Goal: Task Accomplishment & Management: Complete application form

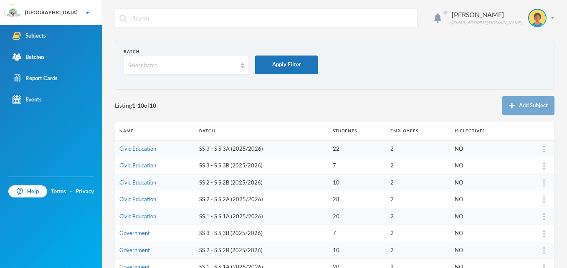
scroll to position [10, 0]
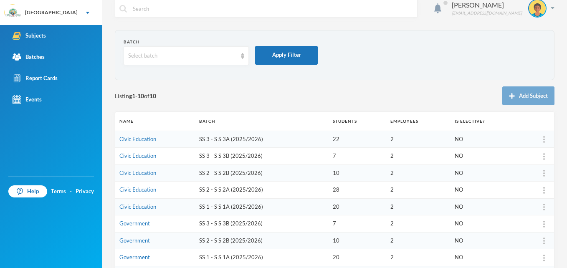
click at [147, 190] on link "Civic Education" at bounding box center [137, 189] width 37 height 7
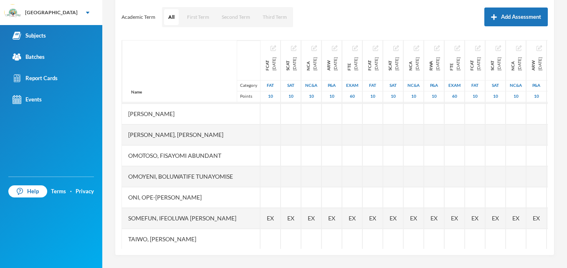
scroll to position [389, 0]
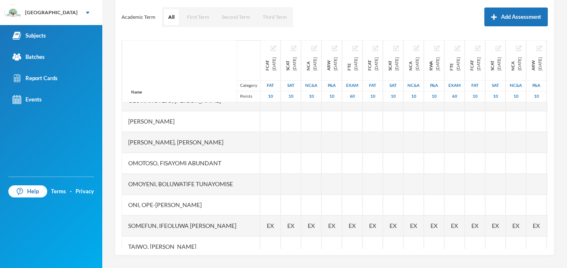
click at [544, 204] on div "Scoresheet Academic Term All First Term Second Term Third Term Add Assessment N…" at bounding box center [335, 118] width 440 height 276
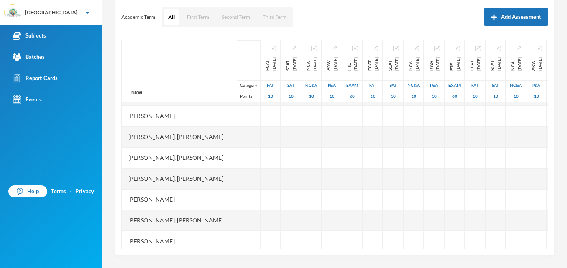
scroll to position [224, 0]
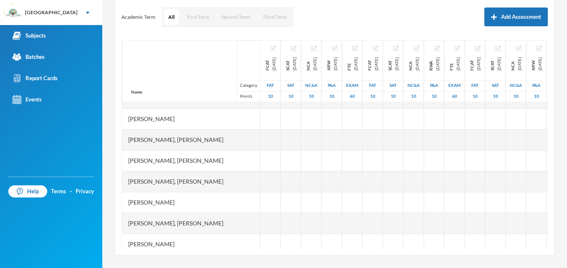
click at [270, 163] on div at bounding box center [271, 160] width 20 height 21
type input "7"
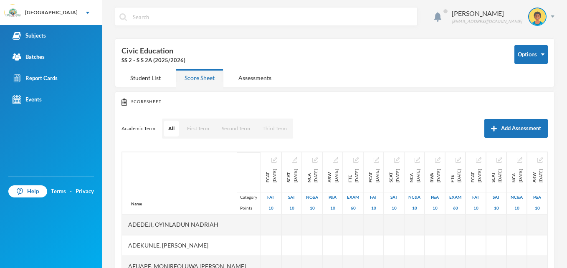
scroll to position [0, 0]
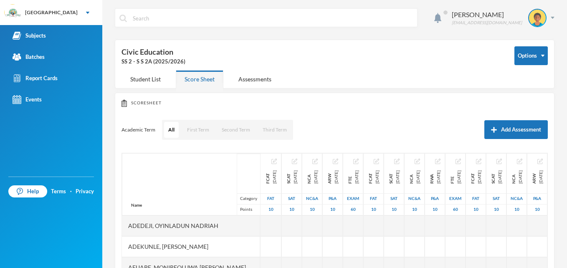
click at [262, 244] on div at bounding box center [271, 246] width 21 height 21
type input "8"
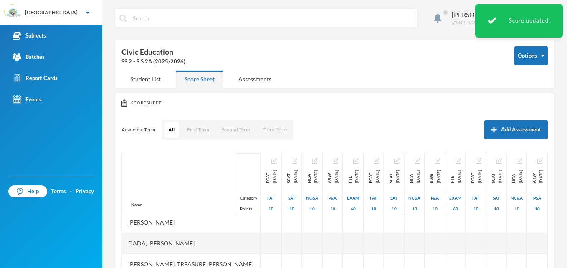
scroll to position [150, 0]
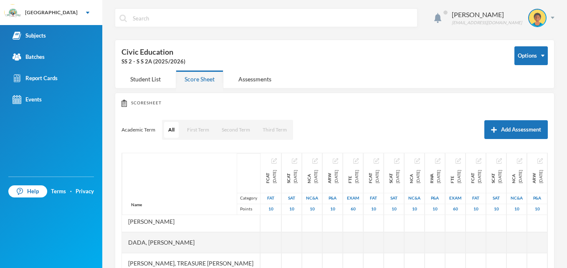
click at [266, 244] on div at bounding box center [271, 242] width 21 height 21
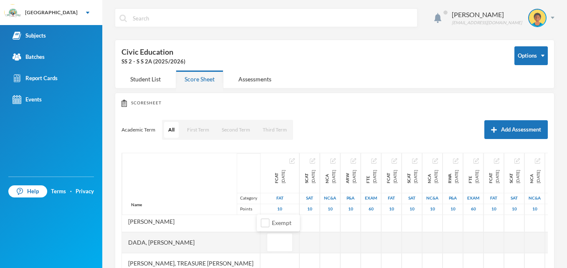
type input "9"
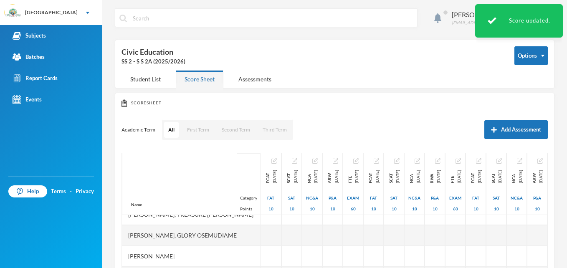
scroll to position [201, 0]
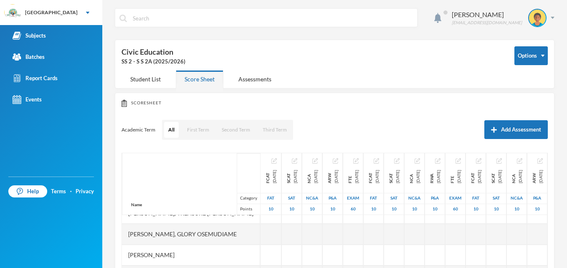
click at [262, 232] on div at bounding box center [271, 234] width 21 height 21
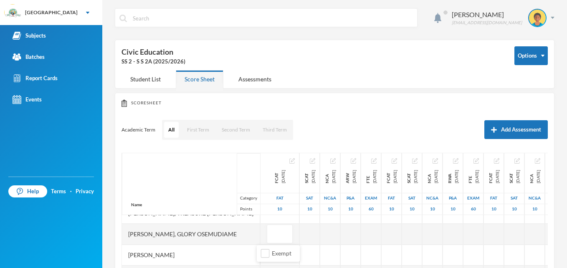
type input "7"
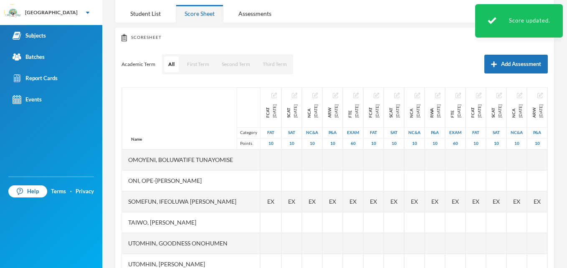
scroll to position [67, 0]
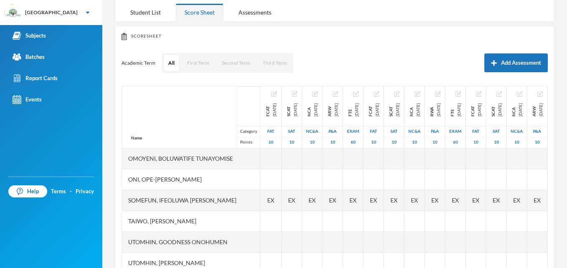
click at [262, 254] on div at bounding box center [271, 263] width 21 height 21
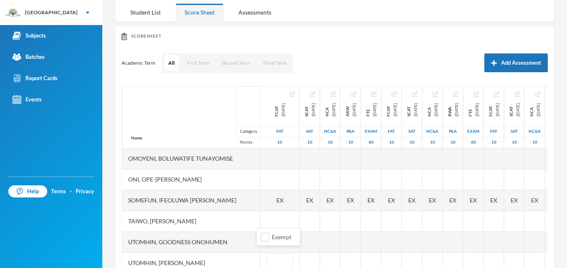
type input "8"
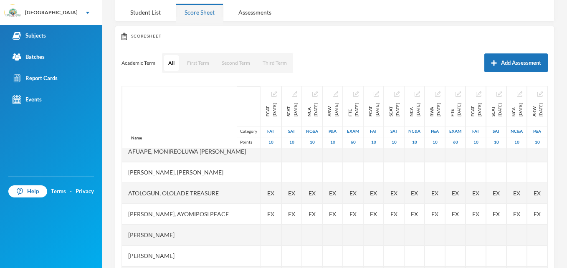
scroll to position [48, 0]
click at [267, 217] on span "EX" at bounding box center [270, 215] width 7 height 9
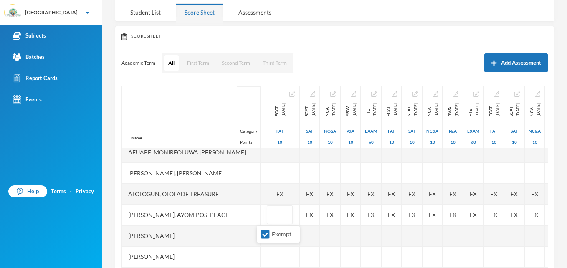
click at [266, 234] on input "Exempt" at bounding box center [265, 234] width 9 height 9
checkbox input "false"
click at [272, 218] on input "text" at bounding box center [280, 215] width 17 height 19
type input "6"
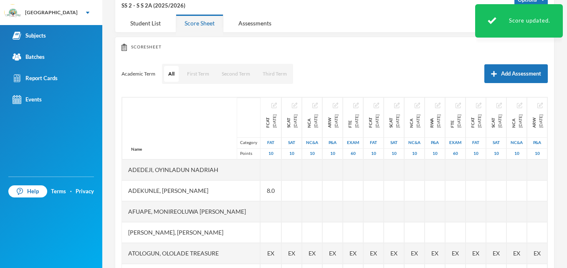
scroll to position [33, 0]
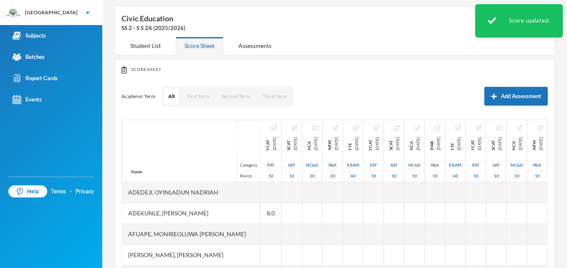
click at [269, 194] on div at bounding box center [271, 192] width 21 height 21
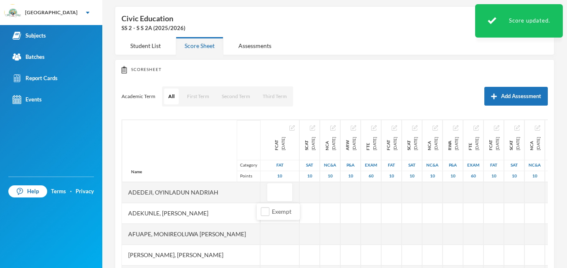
type input "9"
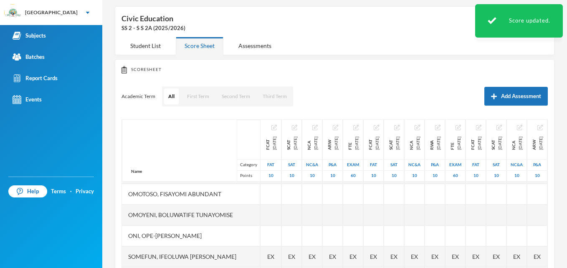
scroll to position [451, 0]
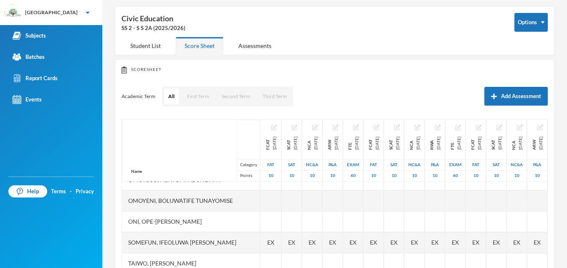
click at [261, 218] on div at bounding box center [271, 221] width 21 height 21
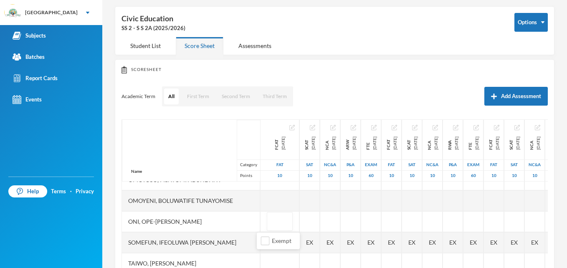
type input "9"
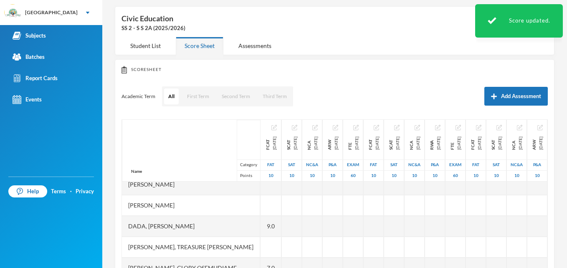
scroll to position [134, 0]
click at [264, 244] on div at bounding box center [271, 246] width 21 height 21
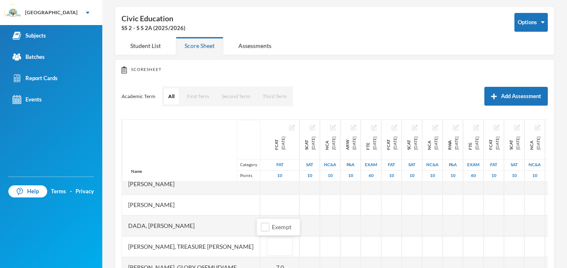
type input "9"
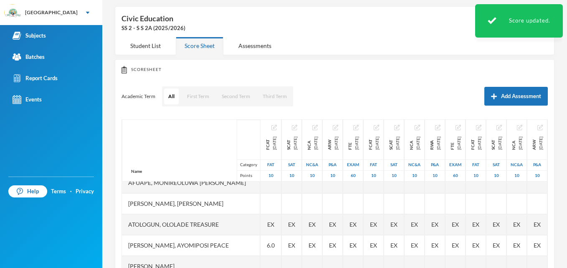
scroll to position [50, 0]
click at [267, 228] on span "EX" at bounding box center [270, 225] width 7 height 9
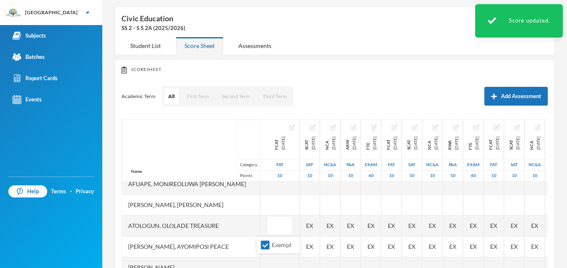
click at [263, 246] on input "Exempt" at bounding box center [265, 245] width 9 height 9
checkbox input "false"
click at [272, 229] on input "text" at bounding box center [280, 226] width 17 height 19
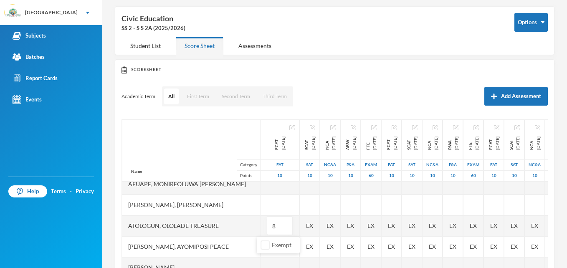
type input "8"
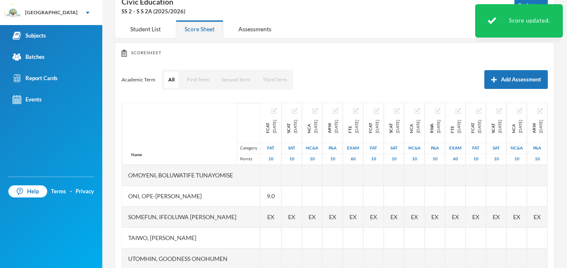
click at [267, 213] on span "EX" at bounding box center [270, 217] width 7 height 9
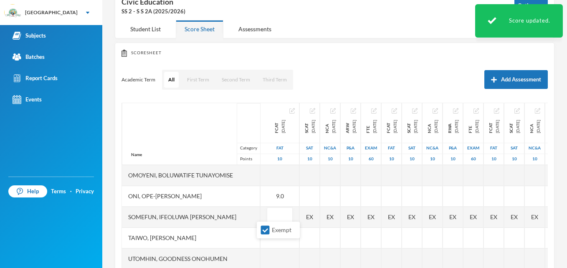
click at [263, 230] on input "Exempt" at bounding box center [265, 230] width 9 height 9
checkbox input "false"
click at [272, 215] on input "text" at bounding box center [280, 217] width 17 height 19
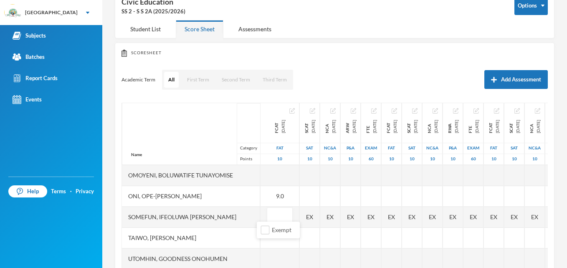
type input "8"
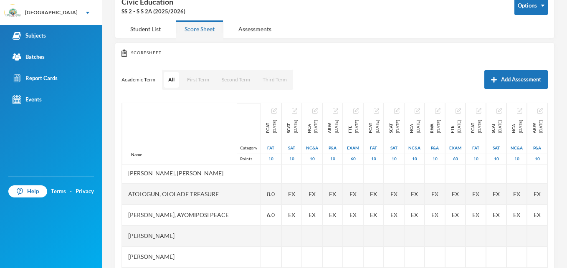
scroll to position [48, 0]
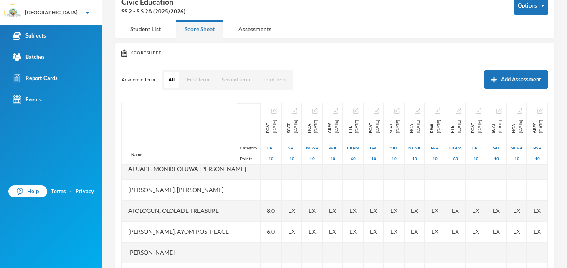
click at [267, 193] on div at bounding box center [271, 190] width 21 height 21
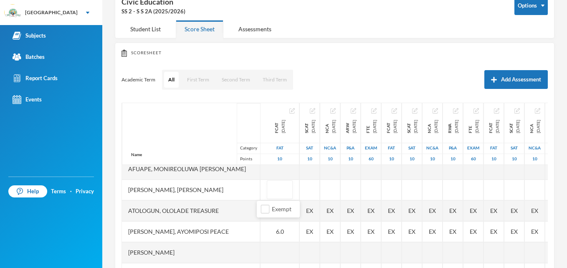
type input "7"
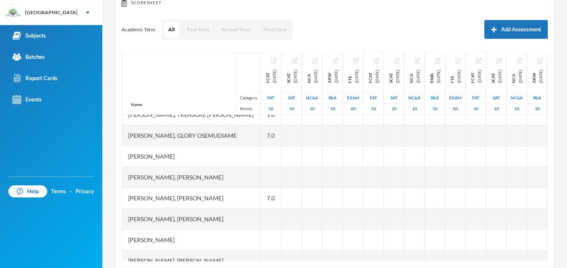
scroll to position [182, 0]
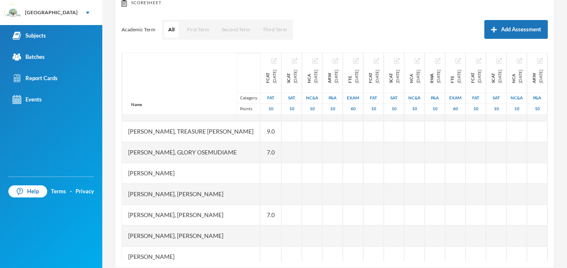
click at [266, 174] on div at bounding box center [271, 173] width 21 height 21
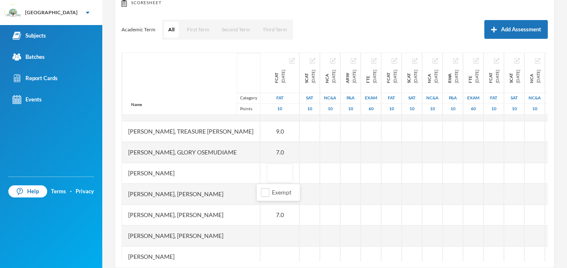
type input "7"
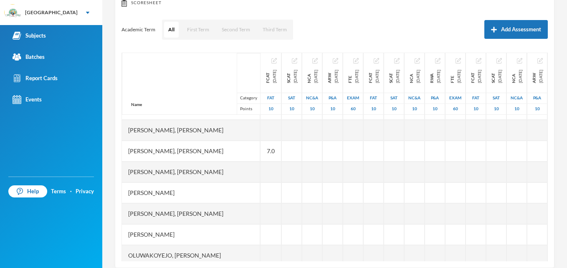
scroll to position [249, 0]
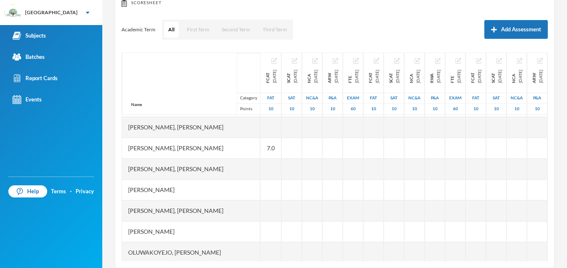
click at [261, 210] on div at bounding box center [271, 211] width 21 height 21
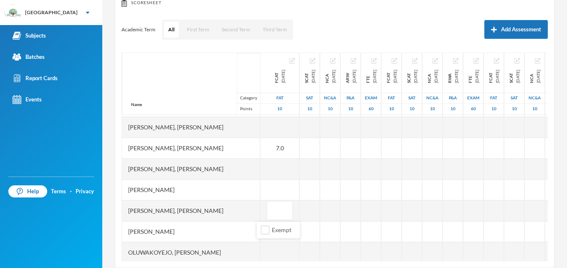
type input "8"
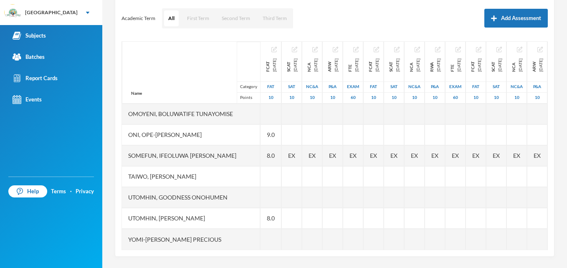
scroll to position [113, 0]
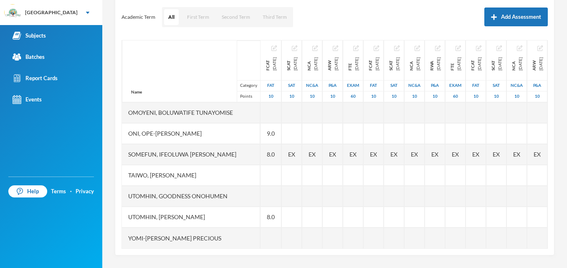
click at [263, 232] on div at bounding box center [271, 238] width 21 height 21
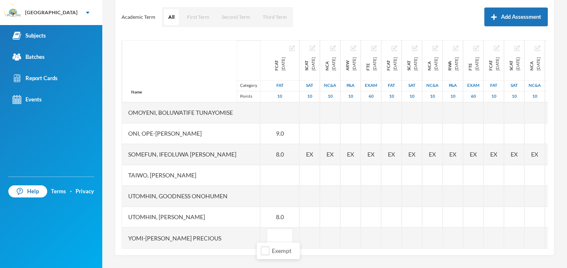
type input "9"
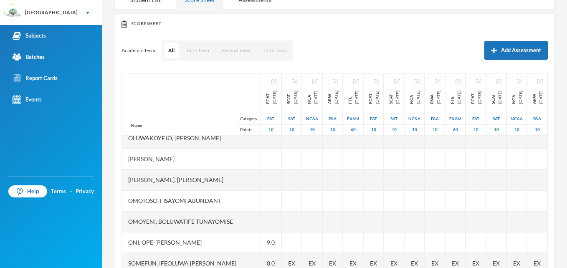
scroll to position [401, 0]
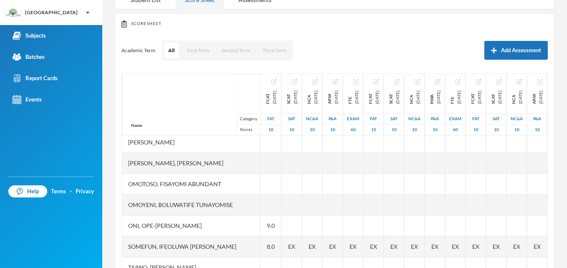
click at [264, 143] on div at bounding box center [271, 142] width 21 height 21
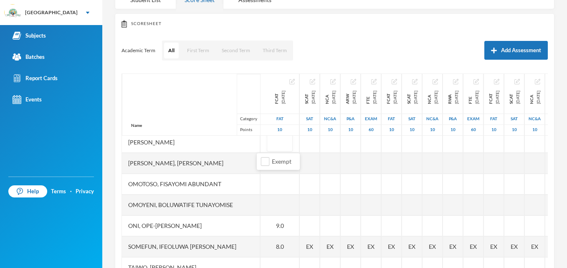
type input "7"
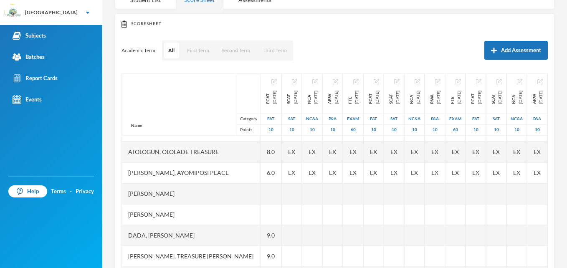
scroll to position [67, 0]
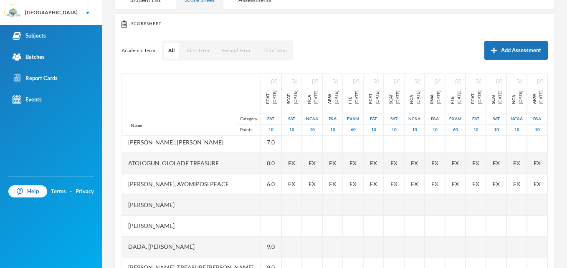
click at [268, 203] on div at bounding box center [271, 205] width 21 height 21
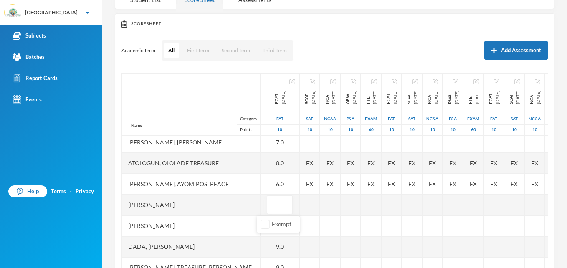
type input "7"
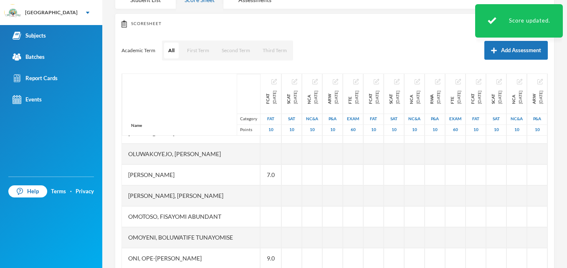
scroll to position [384, 0]
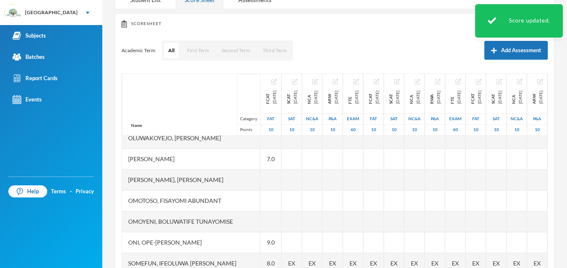
click at [268, 203] on div at bounding box center [271, 200] width 21 height 21
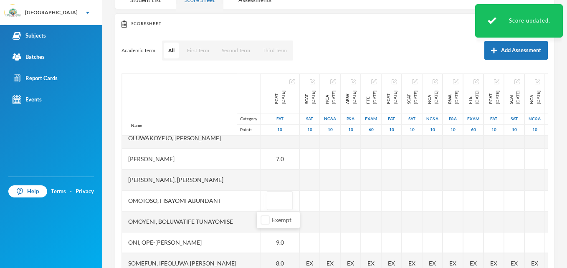
type input "9"
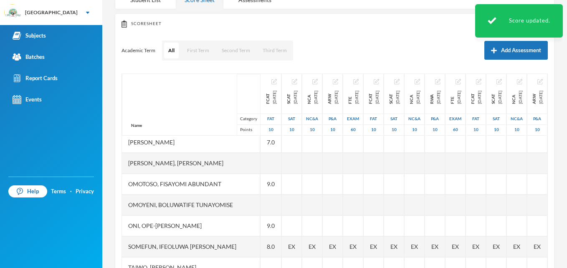
scroll to position [418, 0]
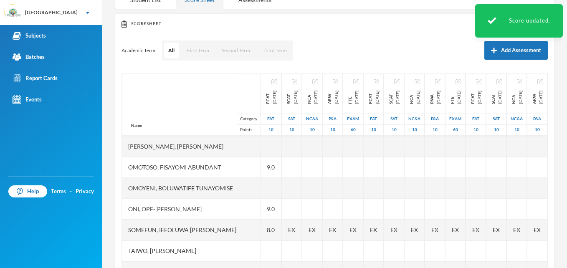
click at [265, 190] on div at bounding box center [271, 188] width 21 height 21
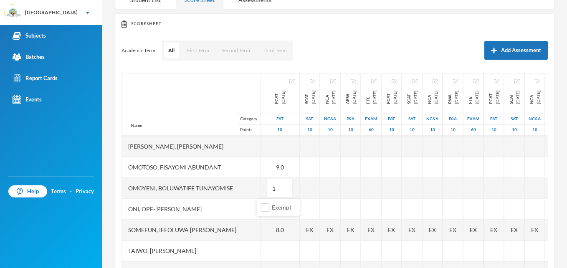
type input "10"
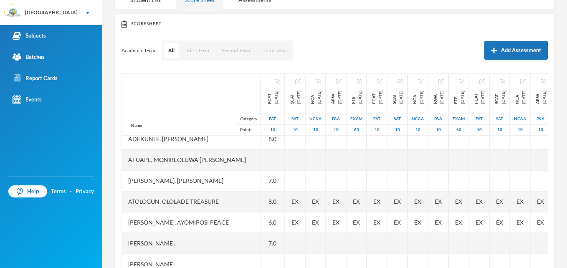
scroll to position [17, 0]
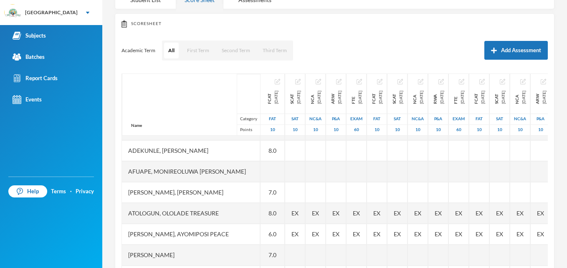
click at [266, 177] on div at bounding box center [273, 171] width 24 height 21
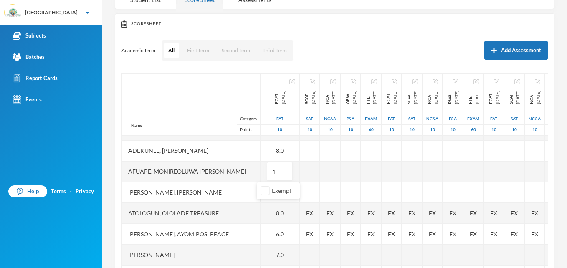
type input "10"
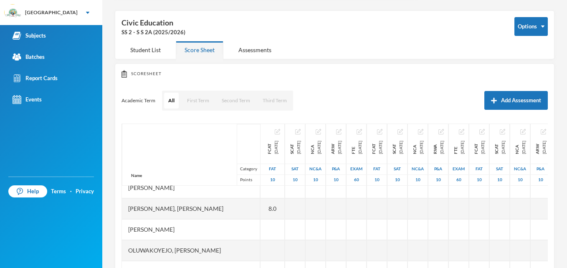
scroll to position [334, 0]
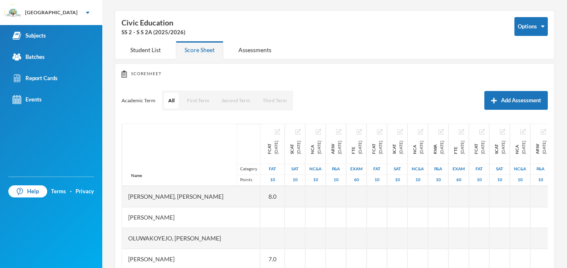
click at [262, 218] on div at bounding box center [273, 217] width 24 height 21
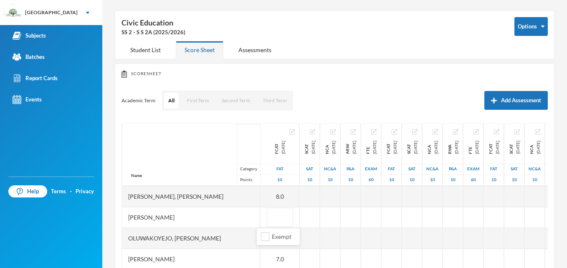
click at [272, 218] on input "text" at bounding box center [280, 217] width 17 height 19
type input "7"
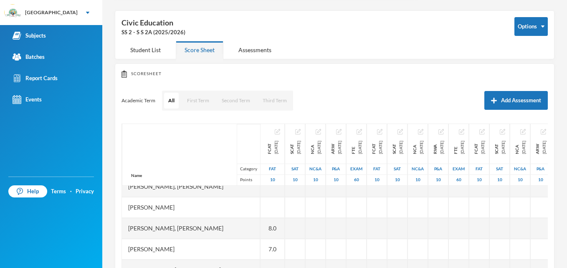
scroll to position [301, 0]
click at [263, 211] on div at bounding box center [273, 209] width 24 height 21
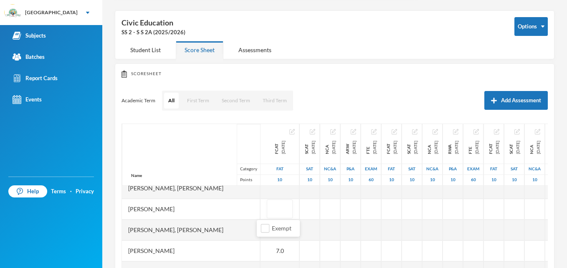
click at [272, 211] on input "text" at bounding box center [280, 209] width 17 height 19
type input "9"
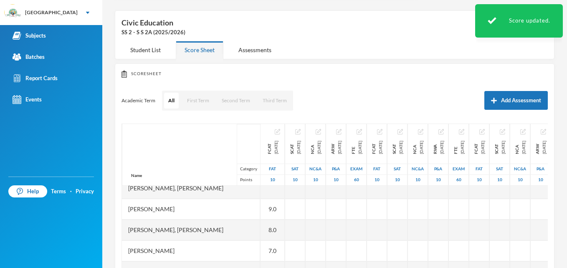
click at [269, 192] on div at bounding box center [273, 188] width 24 height 21
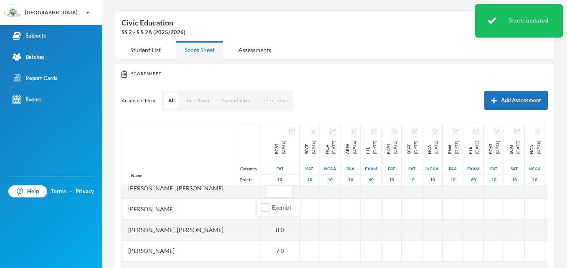
type input "5"
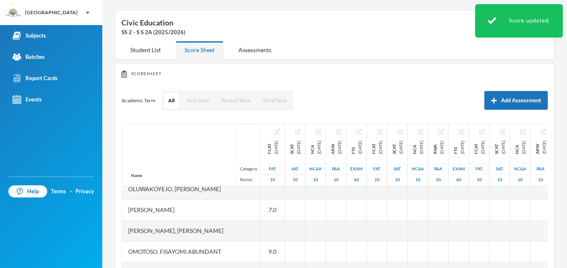
scroll to position [384, 0]
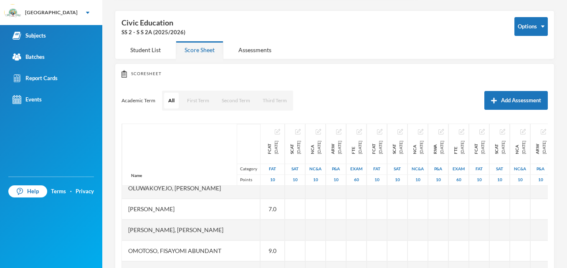
click at [261, 227] on div at bounding box center [273, 230] width 24 height 21
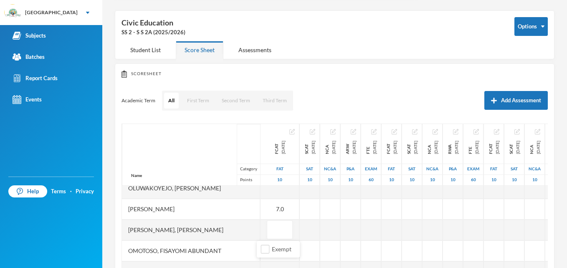
type input "5"
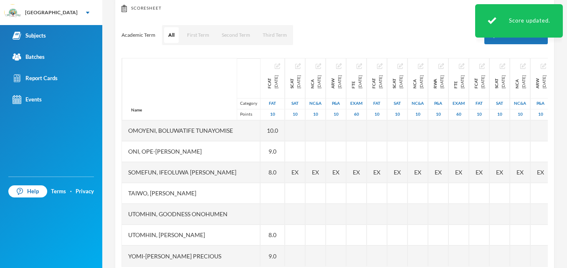
scroll to position [113, 0]
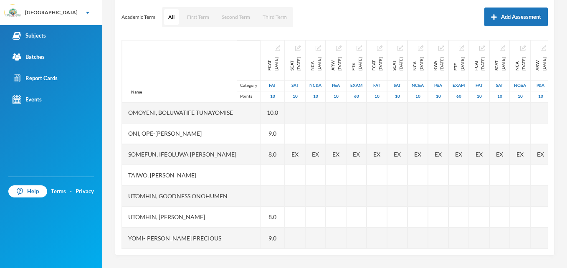
click at [267, 190] on div at bounding box center [273, 196] width 24 height 21
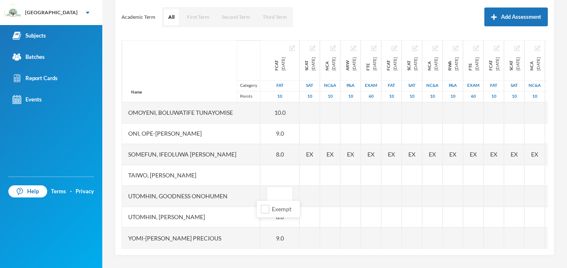
type input "7"
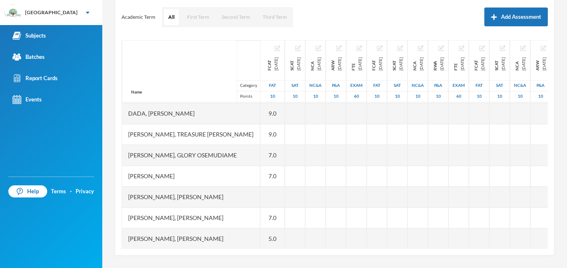
scroll to position [165, 0]
click at [264, 196] on div at bounding box center [273, 198] width 24 height 21
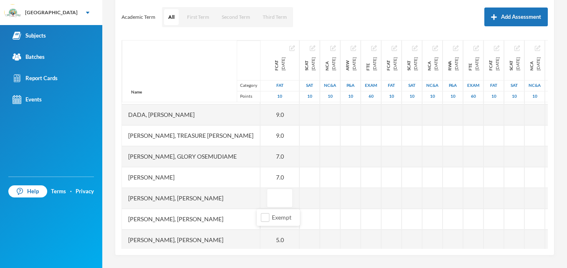
type input "6"
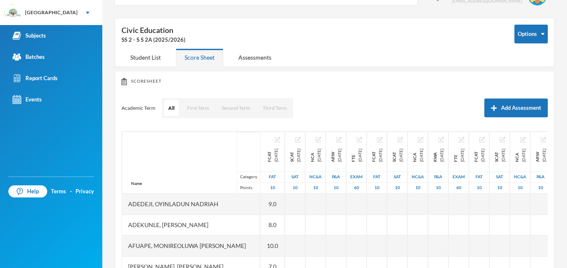
scroll to position [13, 0]
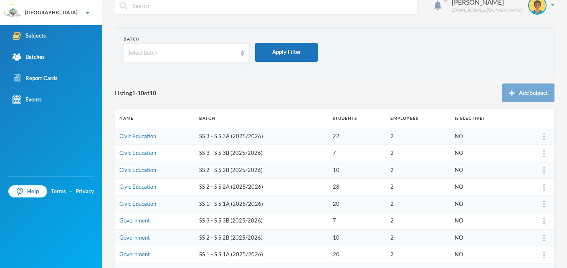
click at [140, 172] on link "Civic Education" at bounding box center [137, 170] width 37 height 7
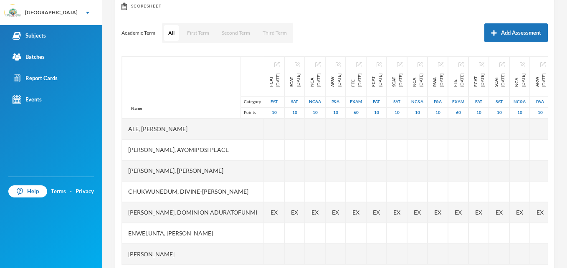
scroll to position [113, 0]
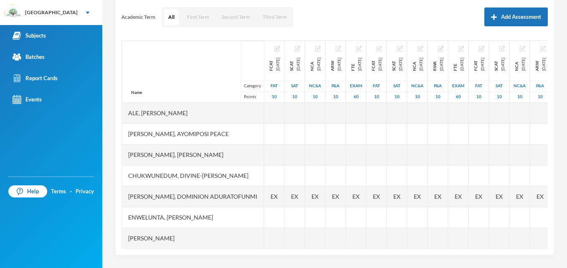
click at [284, 214] on div at bounding box center [274, 217] width 20 height 21
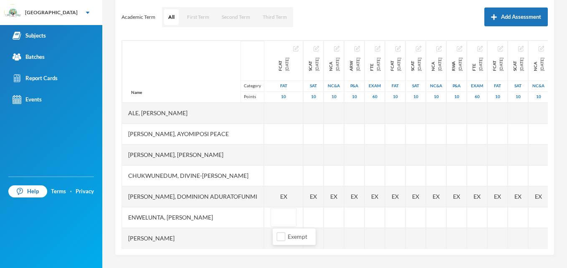
type input "9"
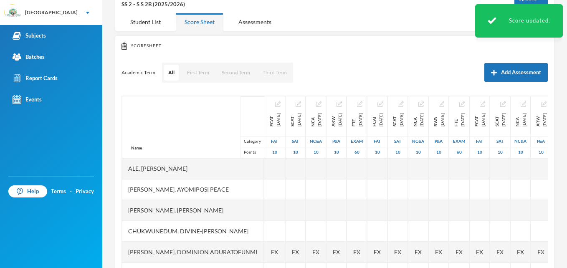
scroll to position [46, 0]
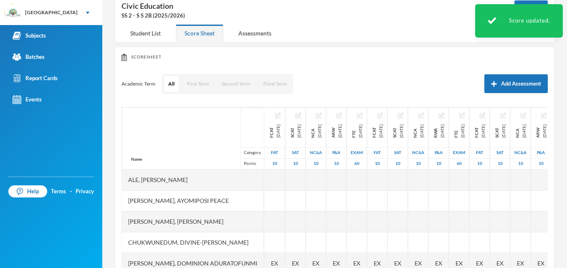
click at [280, 178] on div at bounding box center [274, 180] width 21 height 21
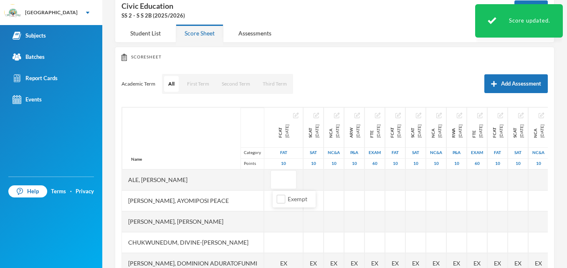
click at [280, 178] on input "text" at bounding box center [283, 180] width 17 height 19
type input "8"
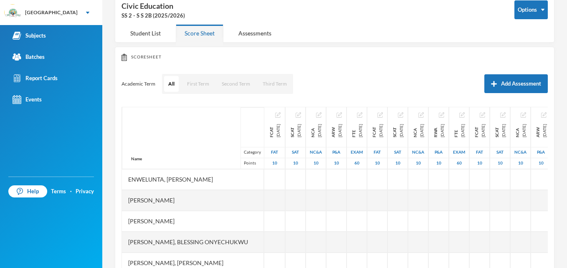
scroll to position [111, 0]
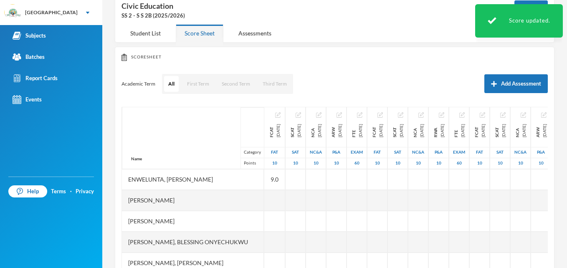
click at [278, 212] on div at bounding box center [274, 221] width 21 height 21
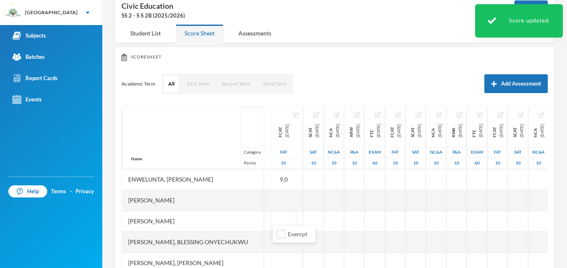
type input "8"
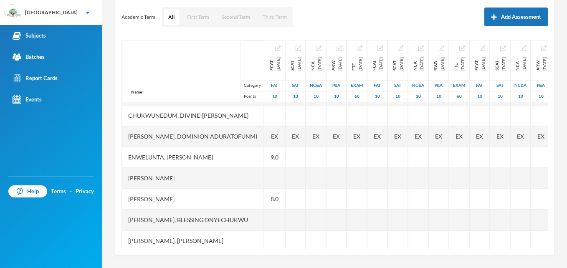
scroll to position [44, 0]
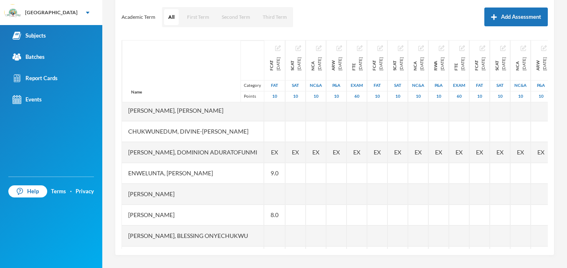
click at [284, 196] on div at bounding box center [274, 194] width 21 height 21
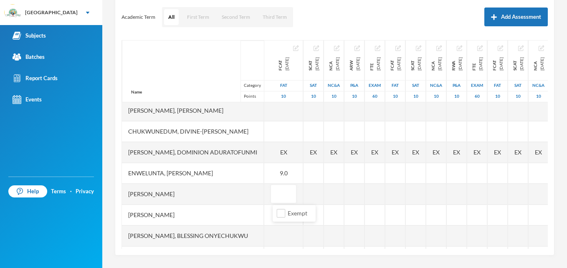
type input "6"
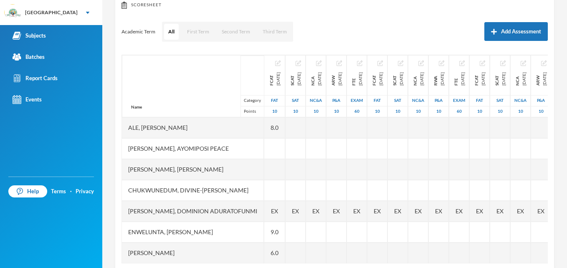
scroll to position [96, 0]
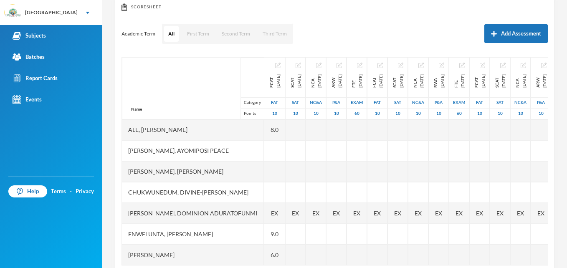
click at [282, 172] on div at bounding box center [274, 171] width 21 height 21
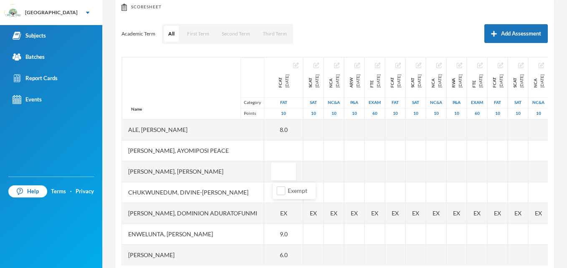
type input "7"
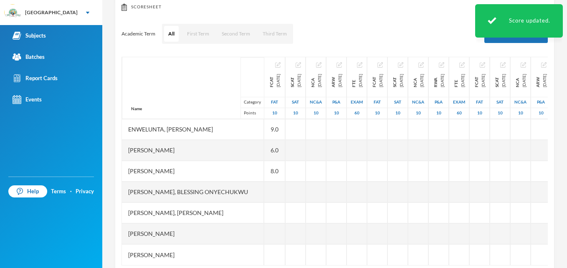
scroll to position [111, 0]
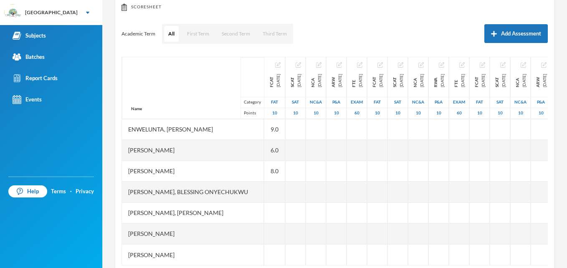
click at [281, 182] on div at bounding box center [274, 192] width 21 height 21
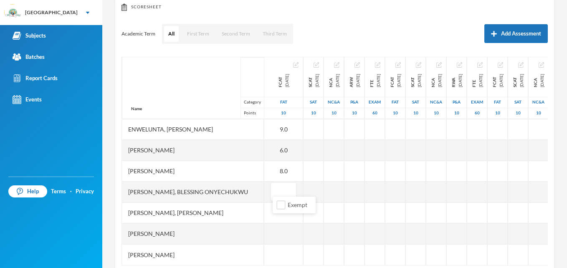
type input "8"
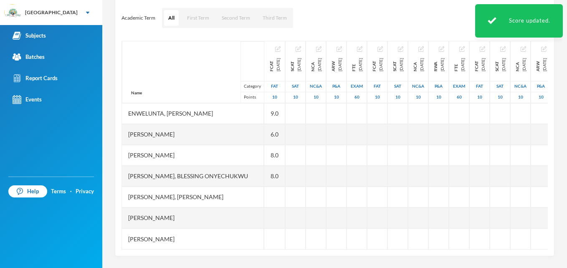
scroll to position [113, 0]
click at [274, 207] on div at bounding box center [274, 217] width 21 height 21
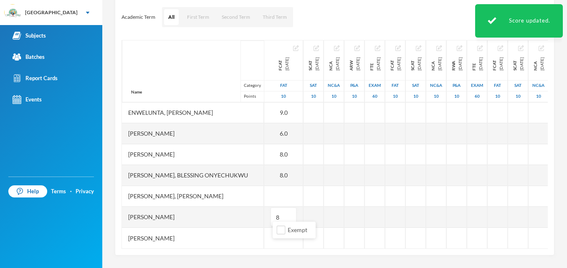
type input "8"
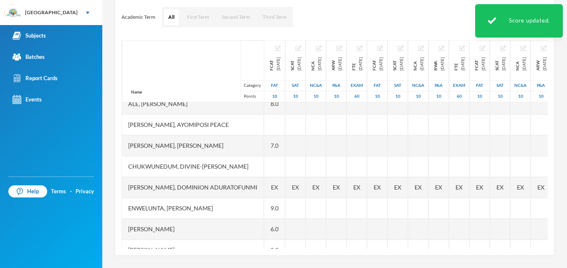
scroll to position [0, 0]
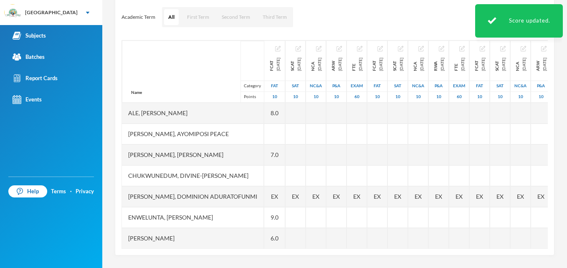
click at [285, 174] on div at bounding box center [274, 175] width 21 height 21
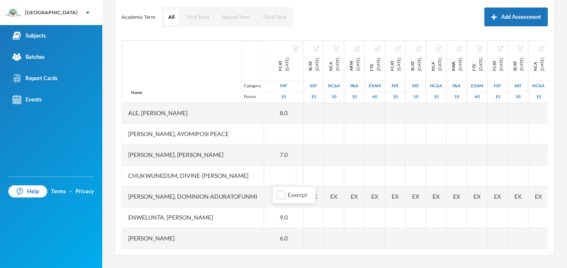
type input "7"
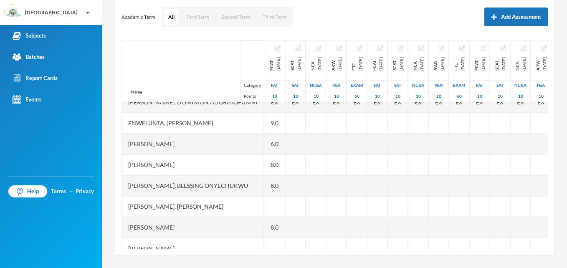
scroll to position [111, 0]
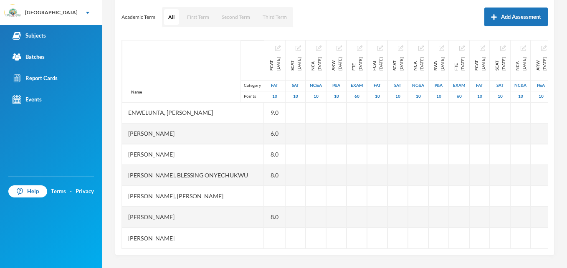
click at [277, 232] on div at bounding box center [274, 238] width 21 height 21
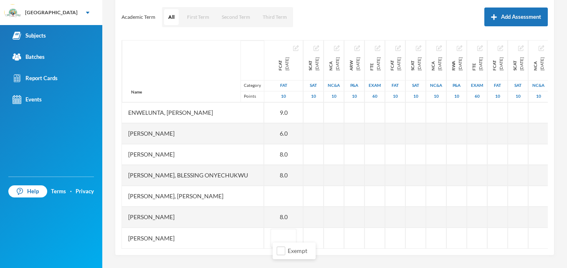
type input "9"
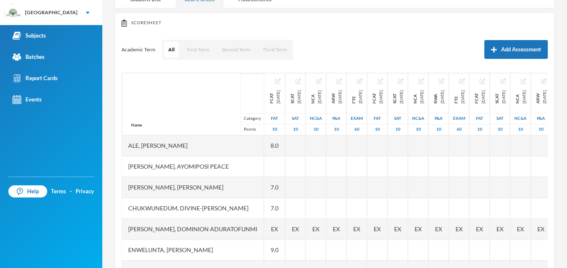
scroll to position [79, 0]
click at [277, 232] on span "EX" at bounding box center [274, 230] width 7 height 9
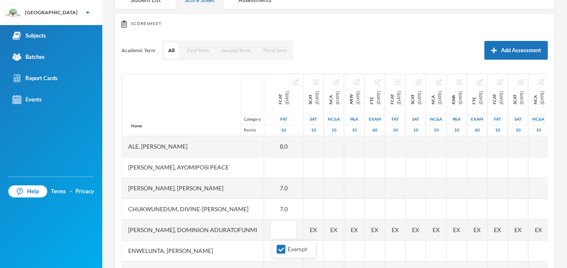
click at [281, 247] on input "Exempt" at bounding box center [281, 249] width 9 height 9
checkbox input "false"
click at [285, 226] on input "text" at bounding box center [283, 230] width 17 height 19
type input "9"
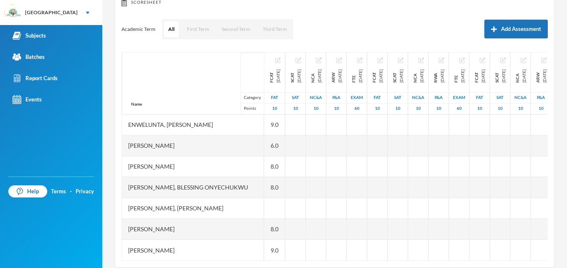
scroll to position [113, 0]
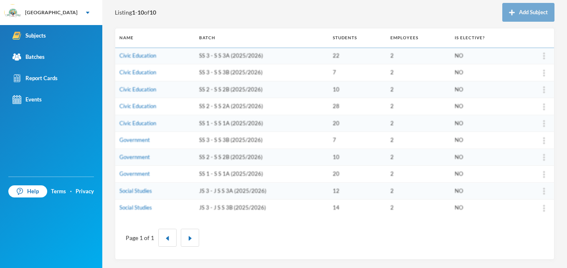
scroll to position [93, 0]
